Goal: Task Accomplishment & Management: Complete application form

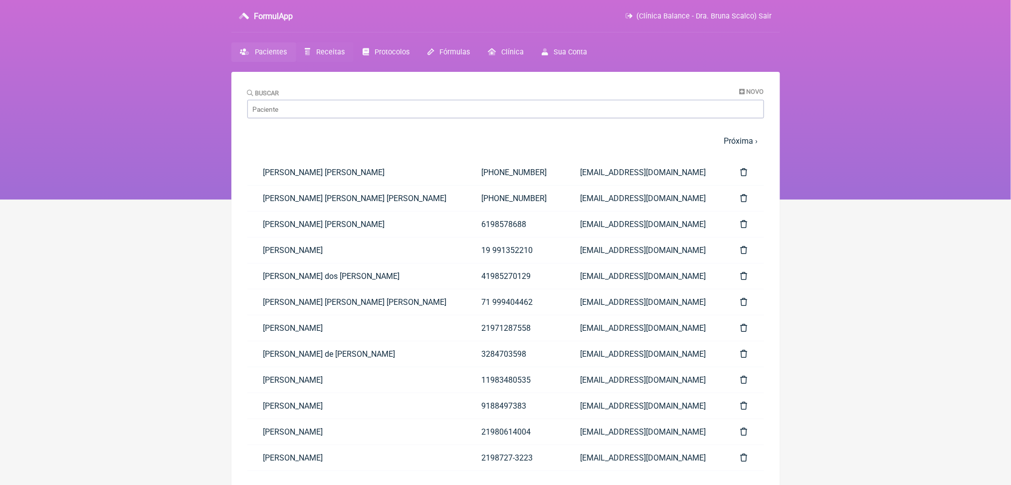
click at [345, 56] on span "Receitas" at bounding box center [330, 52] width 28 height 8
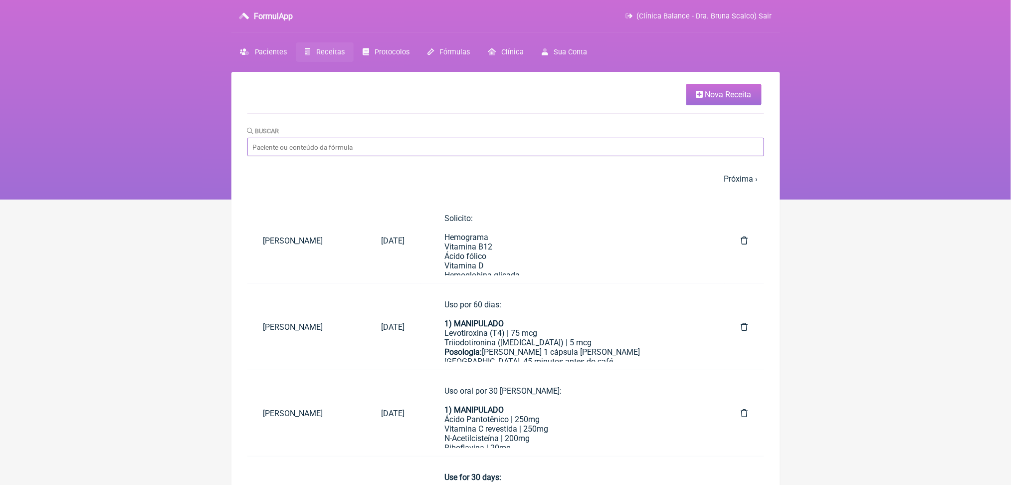
click at [358, 156] on input "Buscar" at bounding box center [505, 147] width 517 height 18
type input "[PERSON_NAME]"
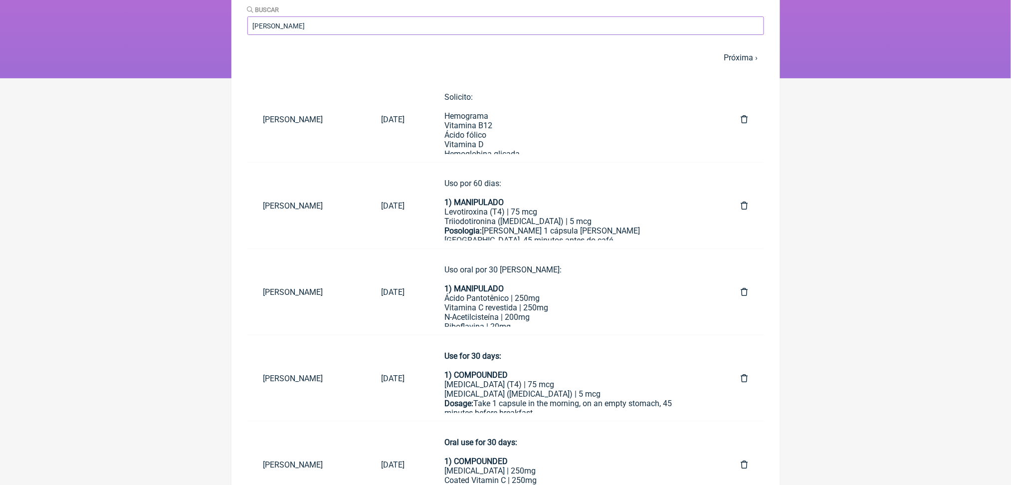
scroll to position [72, 0]
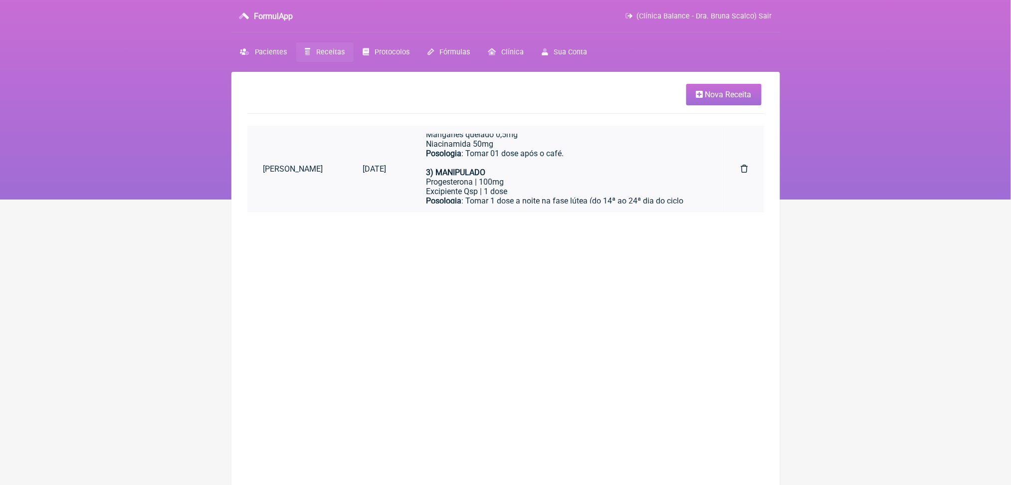
scroll to position [156, 0]
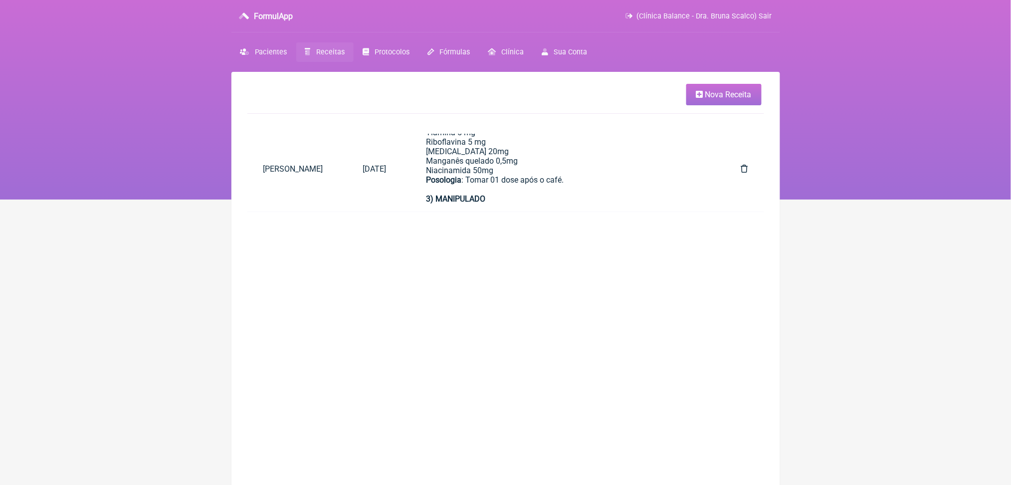
click at [712, 98] on span "Nova Receita" at bounding box center [728, 94] width 46 height 9
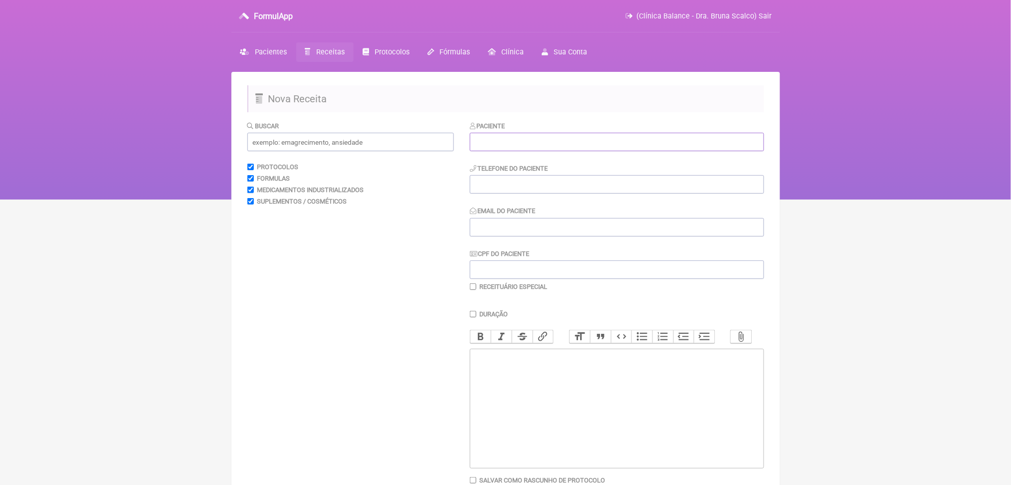
click at [492, 151] on input "text" at bounding box center [617, 142] width 294 height 18
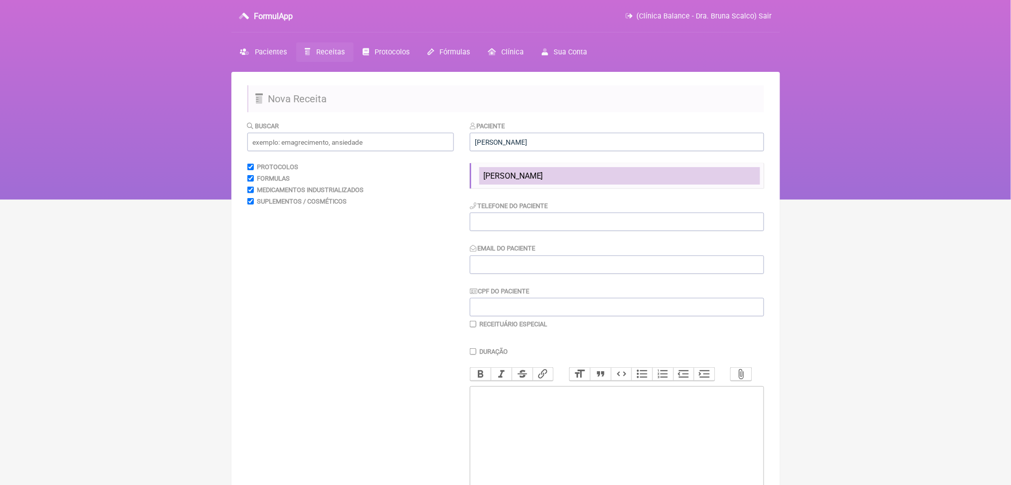
click at [523, 181] on span "[PERSON_NAME]" at bounding box center [513, 175] width 60 height 9
type input "[PERSON_NAME]"
type input "[PHONE_NUMBER]"
type input "[EMAIL_ADDRESS][DOMAIN_NAME]"
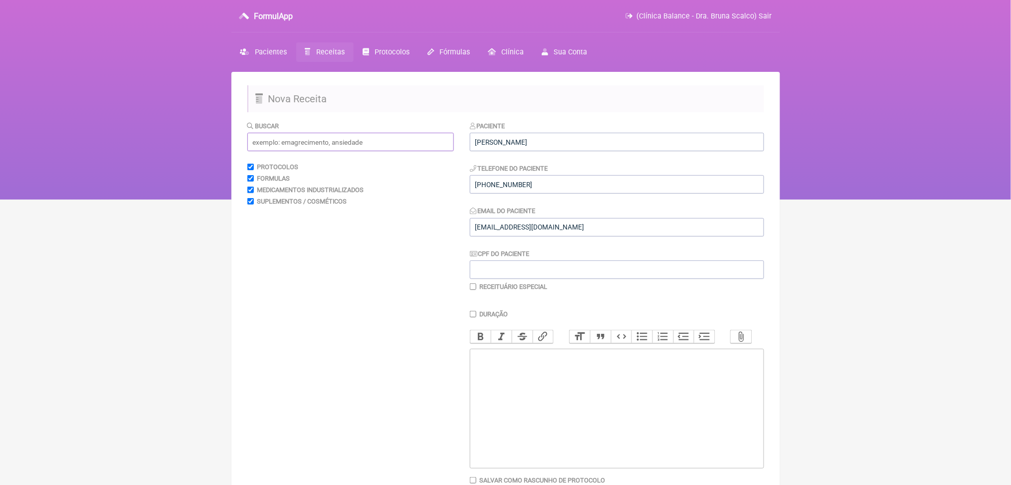
click at [419, 151] on input "text" at bounding box center [350, 142] width 207 height 18
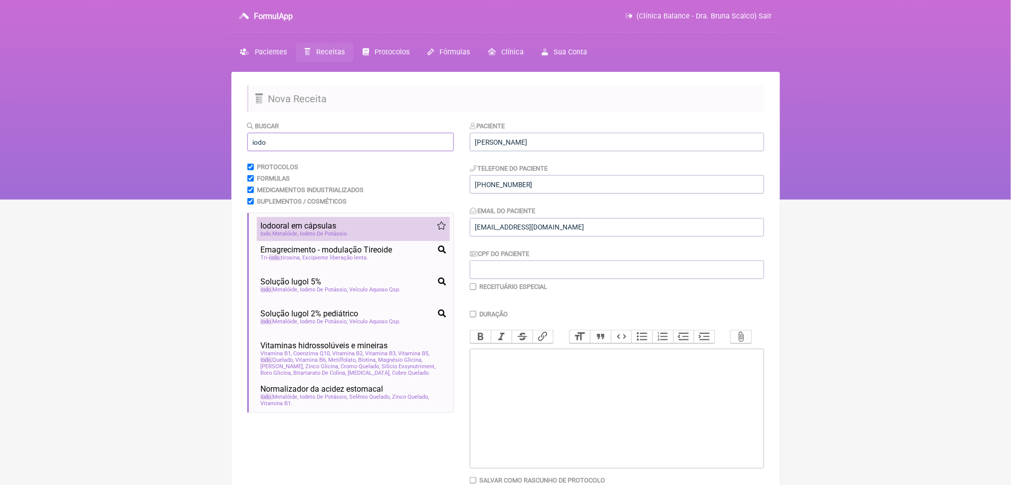
type input "iodo"
click at [349, 237] on span "Iodeto De Potássio" at bounding box center [324, 233] width 48 height 6
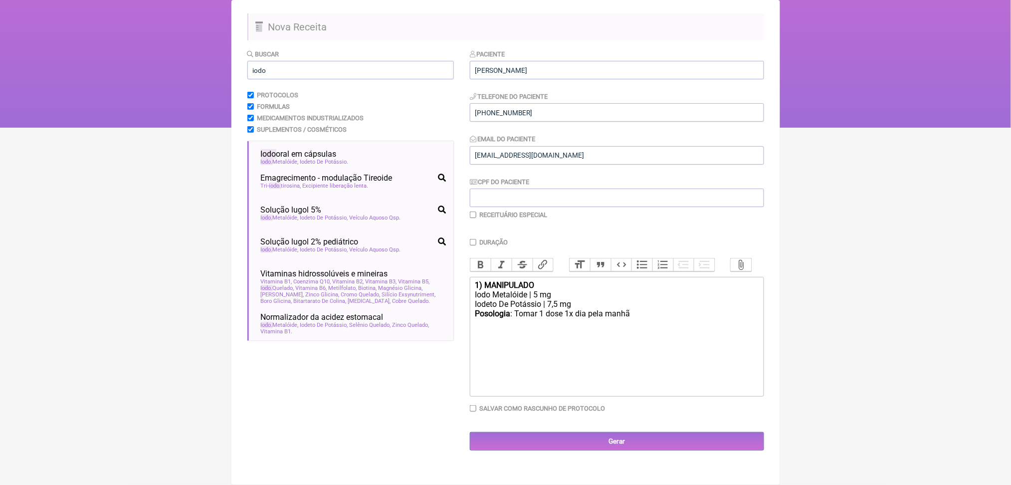
scroll to position [158, 0]
click at [652, 308] on div "Iodeto De Potássio | 7,5 mg" at bounding box center [616, 303] width 283 height 9
drag, startPoint x: 595, startPoint y: 331, endPoint x: 621, endPoint y: 332, distance: 25.4
click at [621, 332] on div "Posologia : Tomar 1 dose 1x dia pela manhã ㅤ" at bounding box center [616, 328] width 283 height 20
click at [655, 327] on div "Posologia : Tomar 1 dose pela manhã ㅤ" at bounding box center [616, 328] width 283 height 20
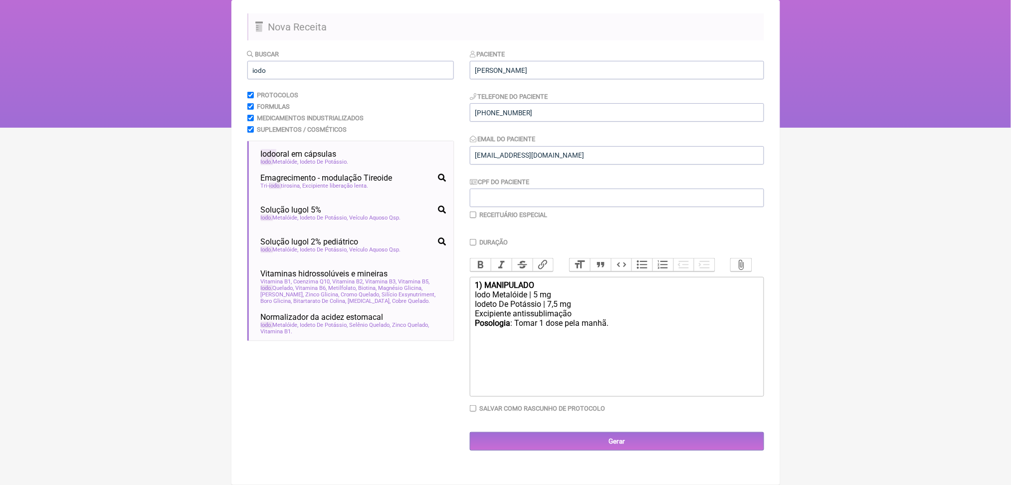
click at [484, 281] on strong "1) MANIPULADO" at bounding box center [504, 284] width 59 height 9
click at [522, 397] on trix-editor "Uso por 60 dias: 1) MANIPULADO Iodo Metalóide | 5 mg Iodeto De Potássio | 7,5 m…" at bounding box center [617, 337] width 294 height 120
click at [565, 337] on div "Iodeto De Potássio | 7,5 mg Excipiente antissublimação" at bounding box center [616, 327] width 283 height 19
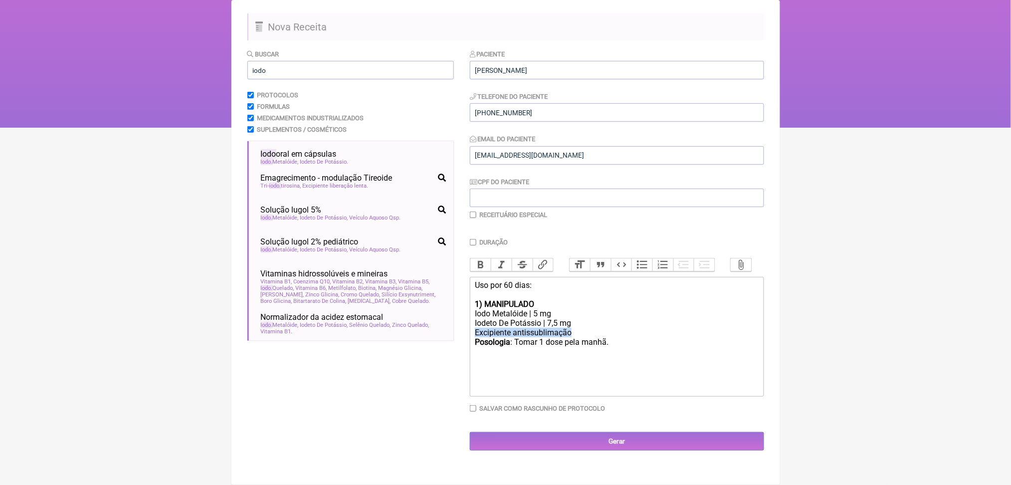
click at [565, 337] on div "Iodeto De Potássio | 7,5 mg Excipiente antissublimação" at bounding box center [616, 327] width 283 height 19
click at [517, 330] on div "Iodeto De Potássio | 7,5 mg Excipiente antissublimação" at bounding box center [616, 327] width 283 height 19
type trix-editor "<div>Uso por 60 dias:<br><br><strong>1) MANIPULADO</strong></div><div>Iodo Meta…"
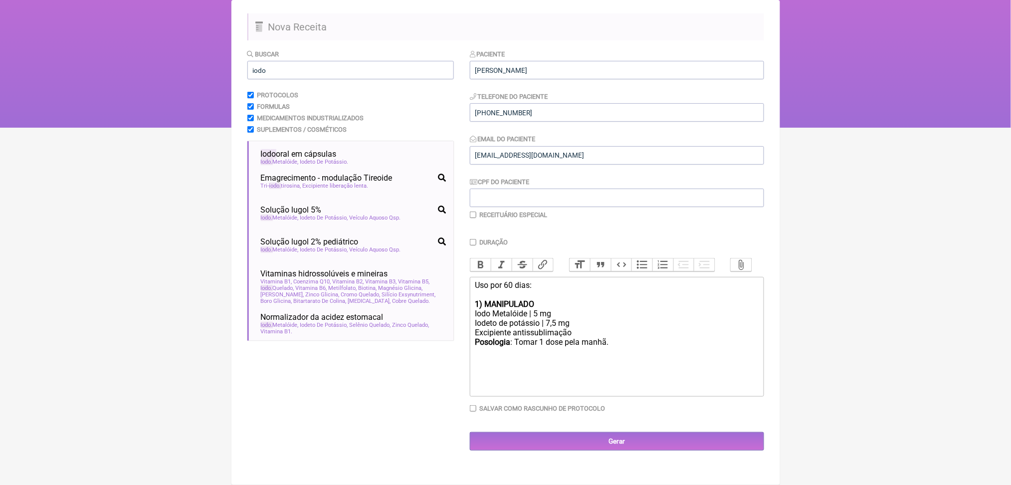
click at [436, 346] on div "Buscar iodo Protocolos Formulas Medicamentos Industrializados Suplementos / Cos…" at bounding box center [350, 250] width 207 height 402
click at [476, 412] on input "Salvar como rascunho de Protocolo" at bounding box center [473, 408] width 6 height 6
checkbox input "true"
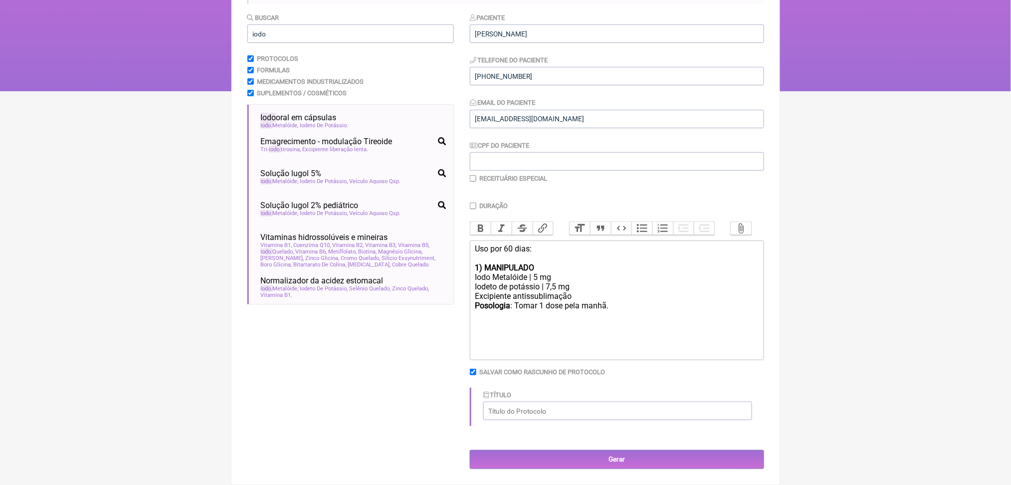
scroll to position [249, 0]
click at [641, 402] on input "Título" at bounding box center [617, 411] width 269 height 18
type input "Iodo"
click at [592, 282] on div "Iodeto de potássio | 7,5 mg Excipiente antissublimação" at bounding box center [616, 291] width 283 height 19
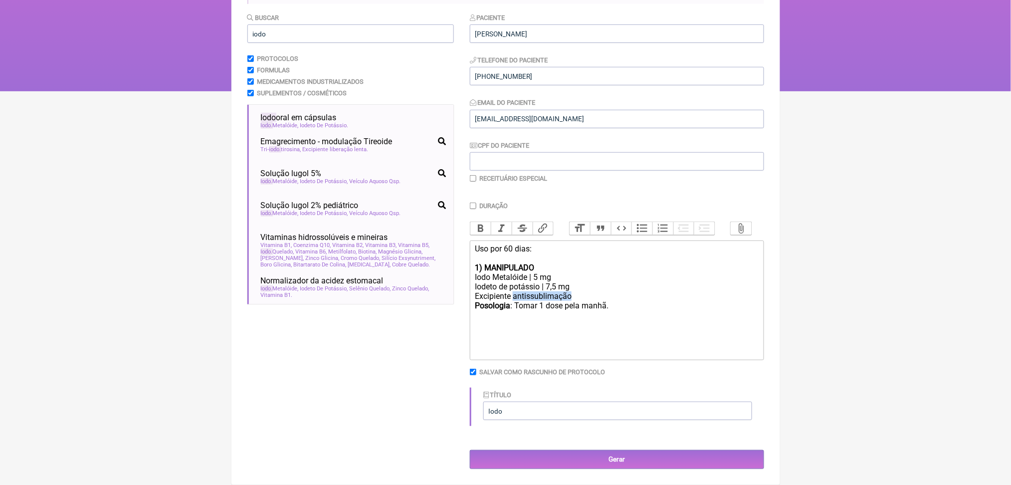
copy div "antissublimação"
click at [566, 274] on trix-editor "Uso por 60 dias: 1) MANIPULADO Iodo Metalóide | 5 mg Iodeto de potássio | 7,5 m…" at bounding box center [617, 300] width 294 height 120
click at [549, 282] on div "Iodeto de potássio | 7,5 mg Excipiente antissublimação" at bounding box center [616, 291] width 283 height 19
click at [579, 282] on div "Iodeto de potássio | 7,5 mg Excipiente antissublimação" at bounding box center [616, 291] width 283 height 19
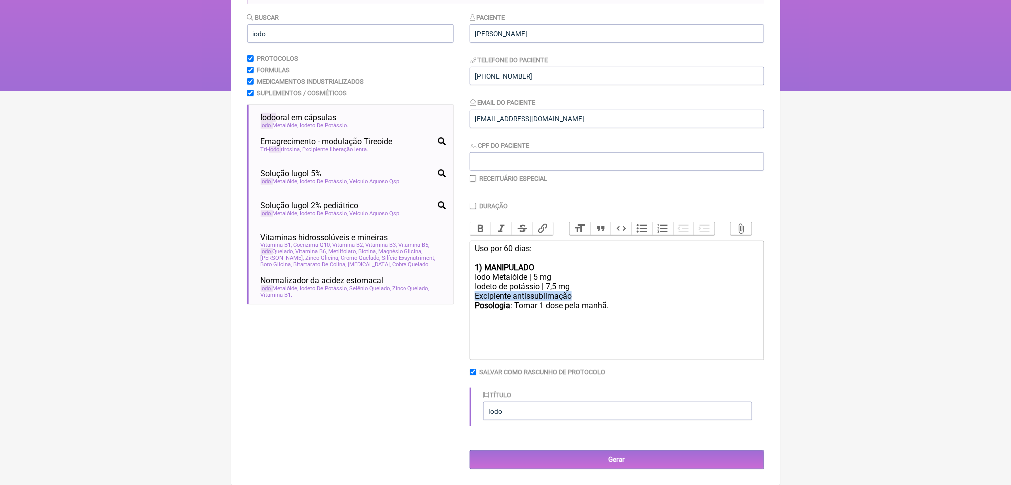
click at [579, 282] on div "Iodeto de potássio | 7,5 mg Excipiente antissublimação" at bounding box center [616, 291] width 283 height 19
click at [645, 450] on input "Gerar" at bounding box center [617, 459] width 294 height 18
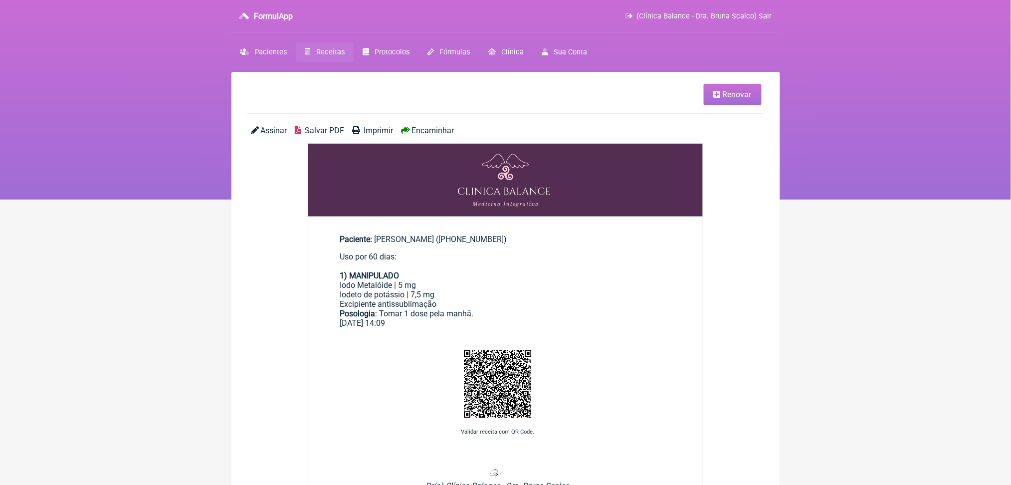
click at [344, 135] on span "Salvar PDF" at bounding box center [324, 130] width 39 height 9
